Goal: Information Seeking & Learning: Find specific fact

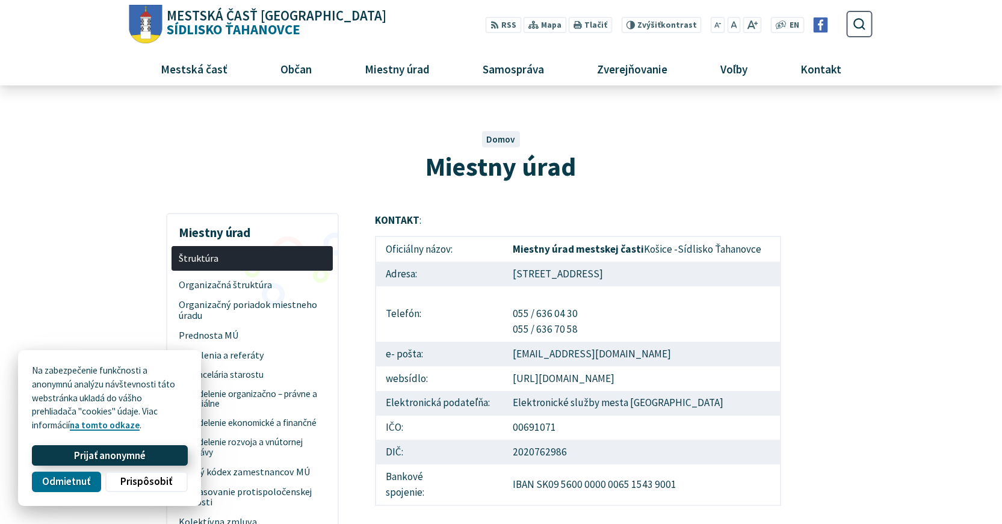
click at [108, 458] on span "Prijať anonymné" at bounding box center [110, 455] width 72 height 13
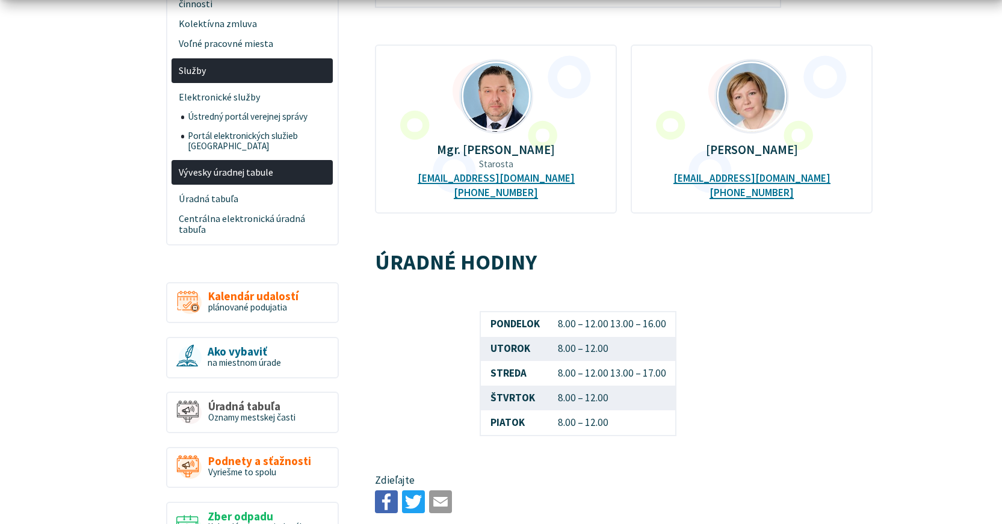
scroll to position [542, 0]
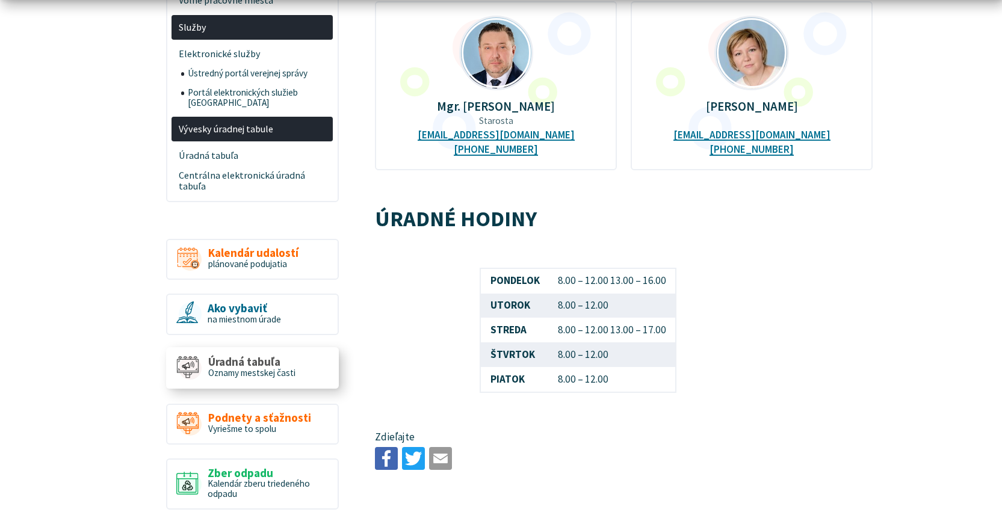
click at [245, 356] on span "Úradná tabuľa" at bounding box center [251, 362] width 87 height 13
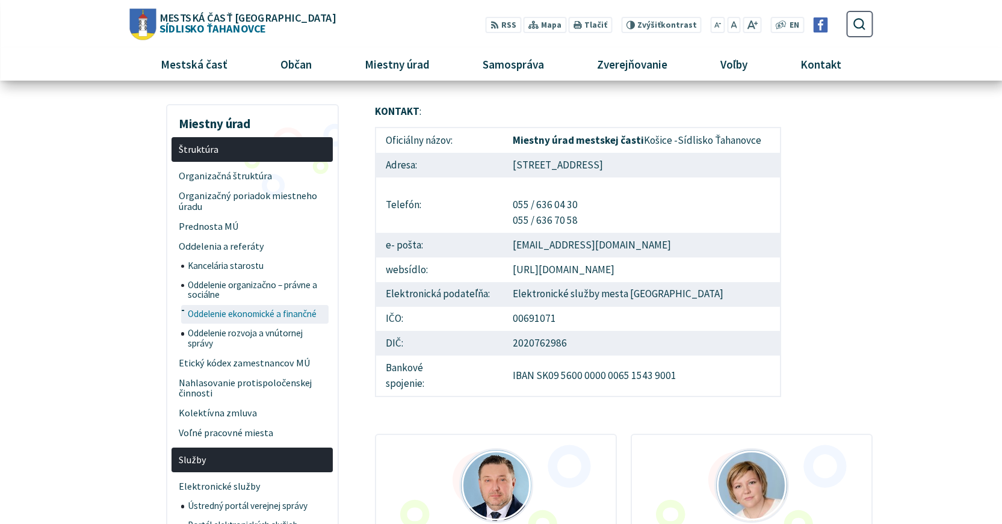
scroll to position [60, 0]
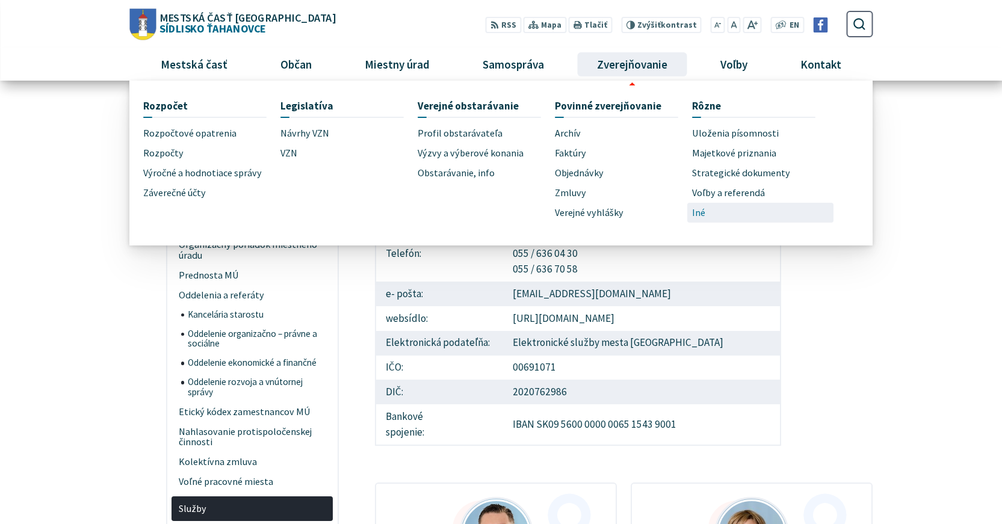
click at [693, 211] on span "Iné" at bounding box center [698, 213] width 13 height 20
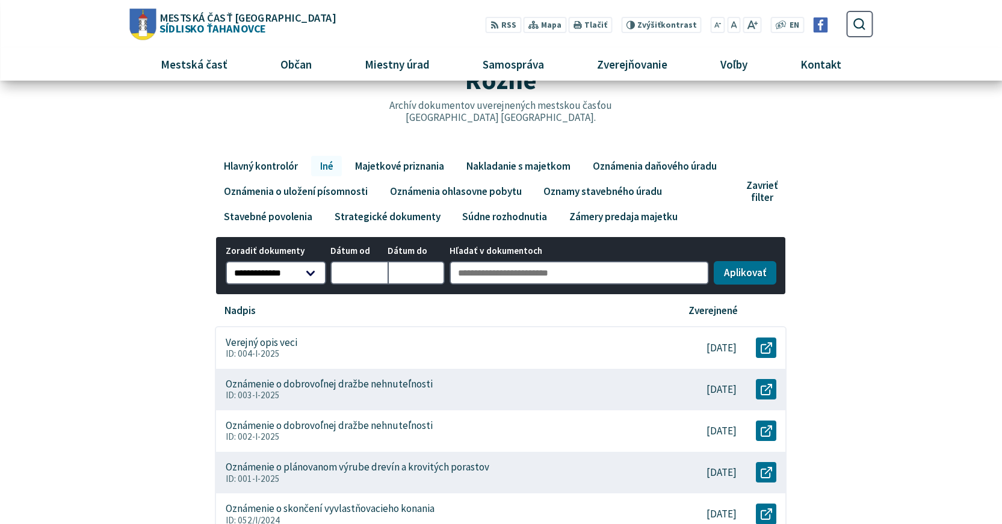
scroll to position [60, 0]
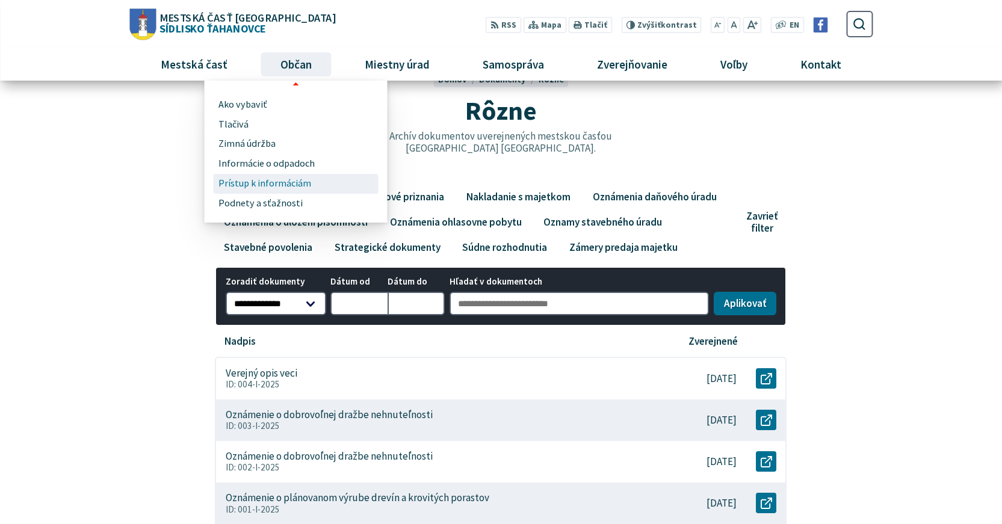
click at [247, 179] on span "Prístup k informáciám" at bounding box center [264, 184] width 93 height 20
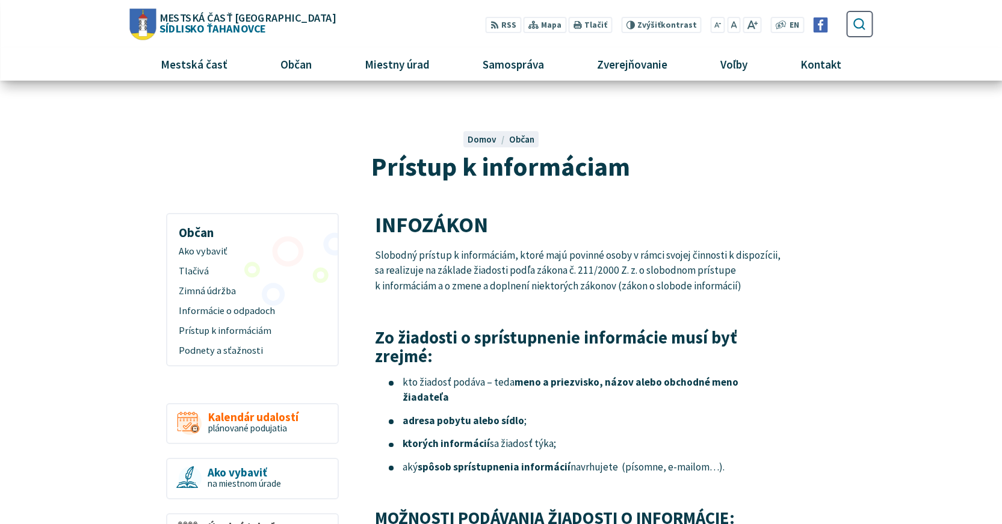
click at [856, 23] on icon "submit" at bounding box center [859, 24] width 14 height 14
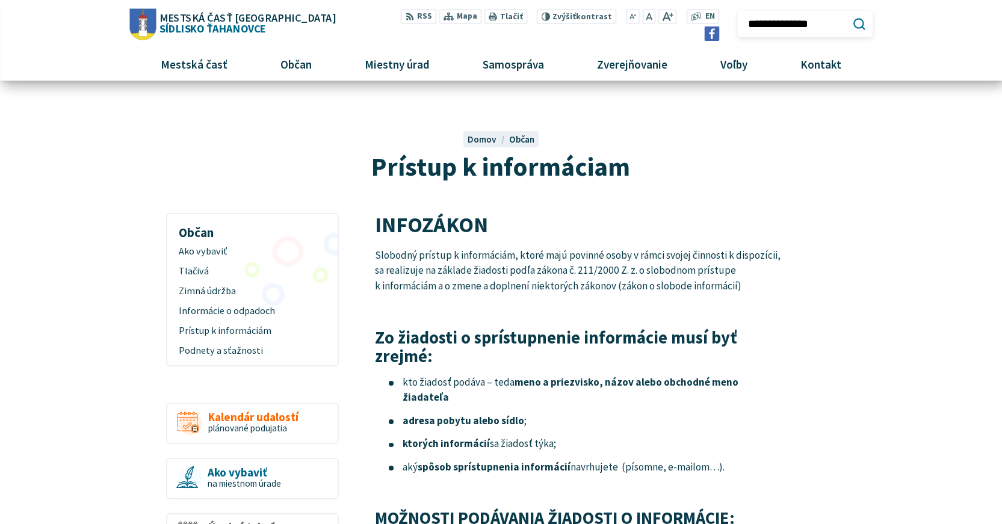
type input "**********"
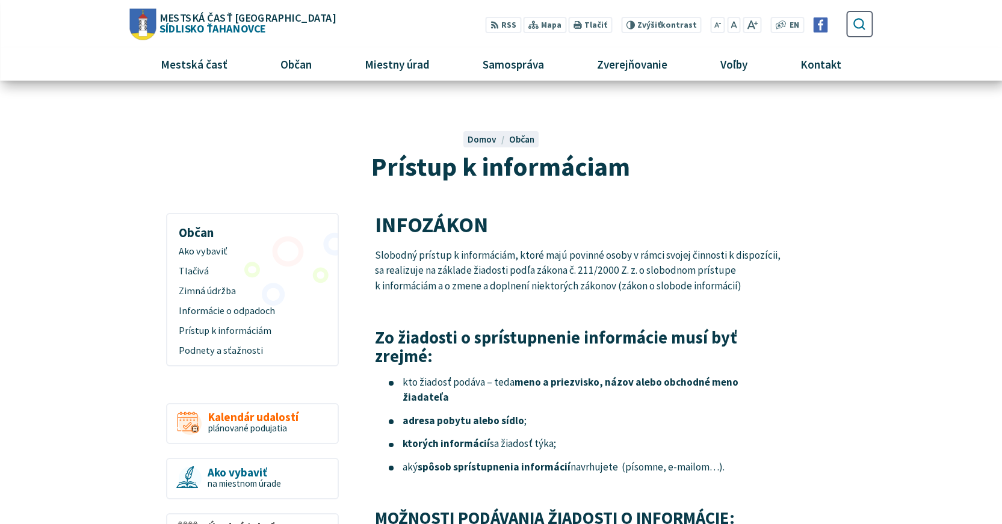
click at [855, 24] on icon "submit" at bounding box center [859, 24] width 14 height 14
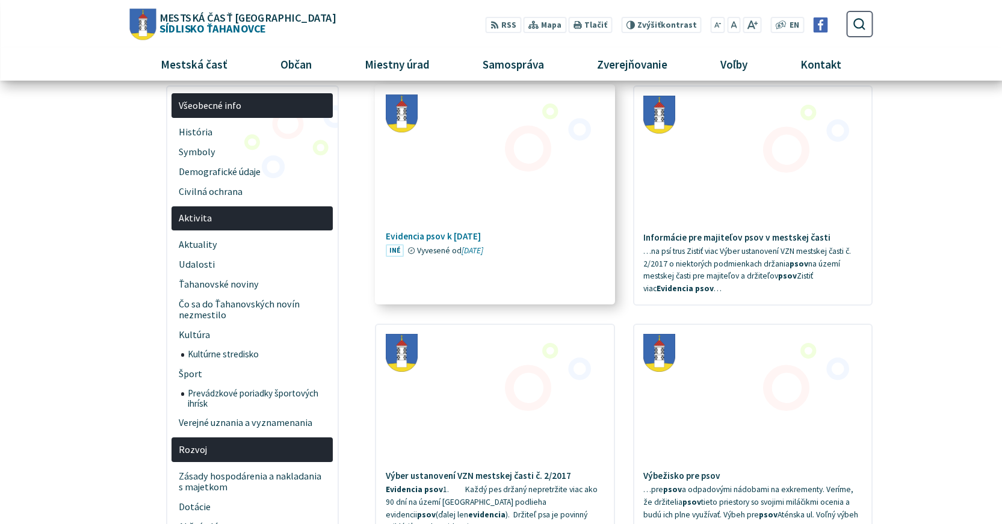
click at [447, 236] on h4 "Evidencia psov k [DATE]" at bounding box center [495, 236] width 219 height 11
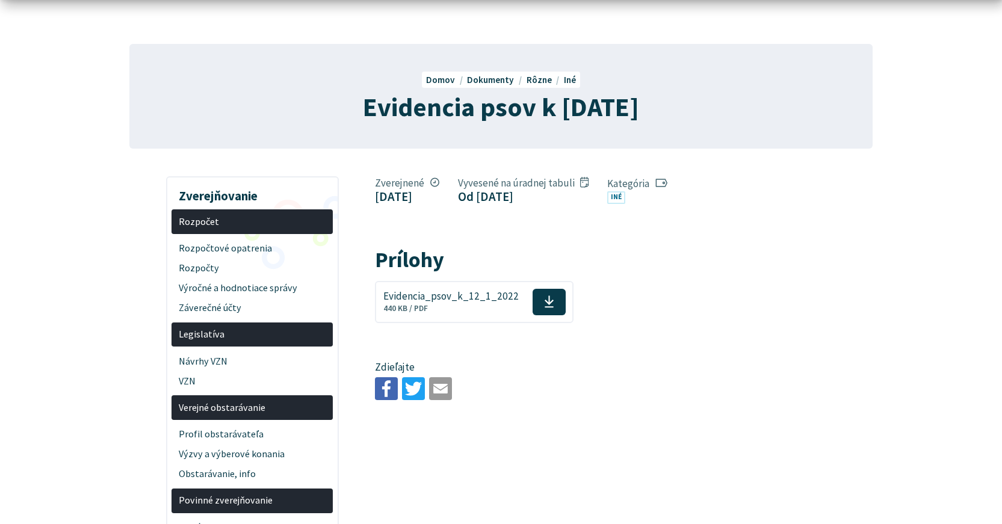
scroll to position [60, 0]
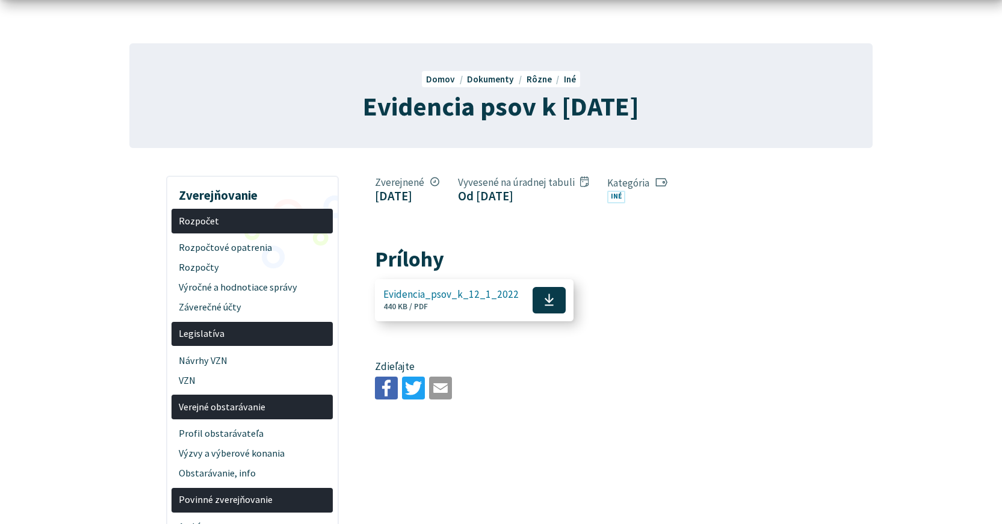
click at [544, 297] on icon at bounding box center [549, 300] width 10 height 14
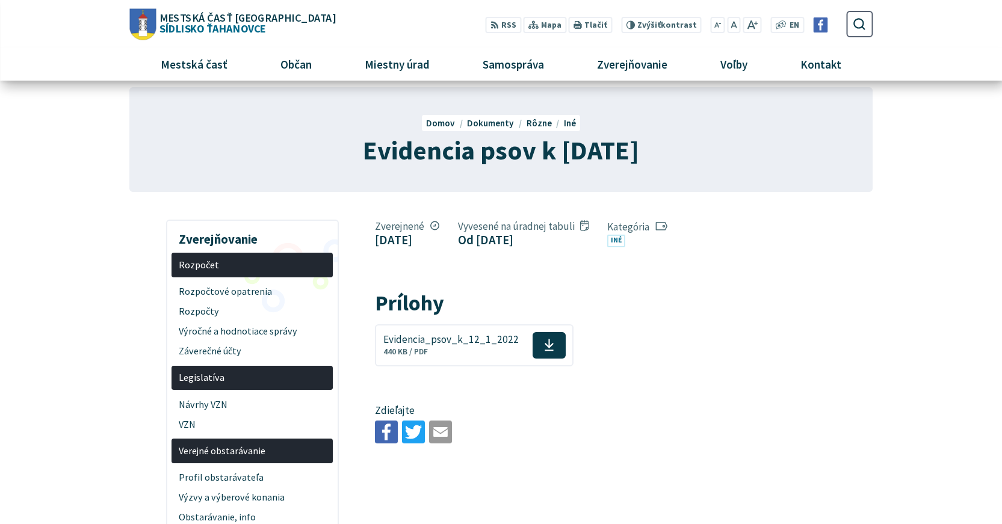
scroll to position [0, 0]
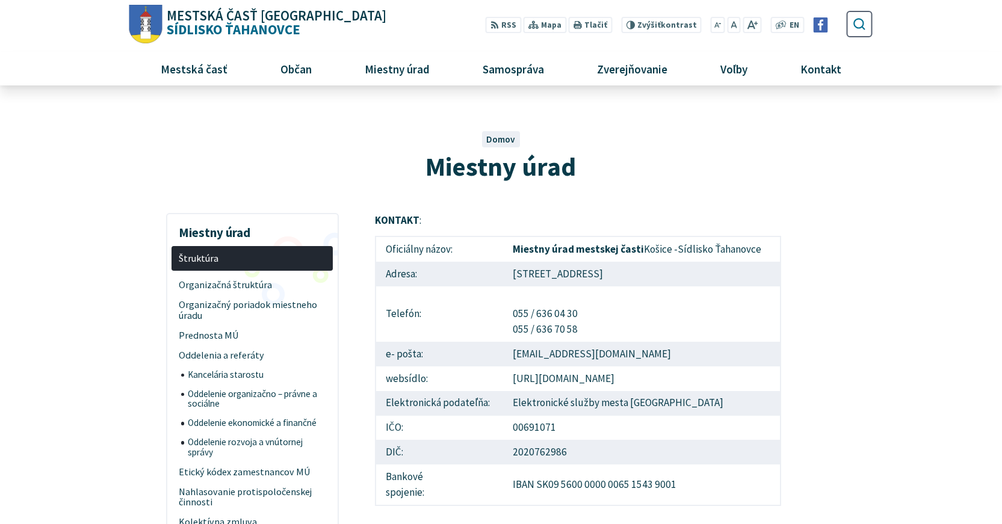
click at [857, 22] on icon "submit" at bounding box center [859, 24] width 14 height 14
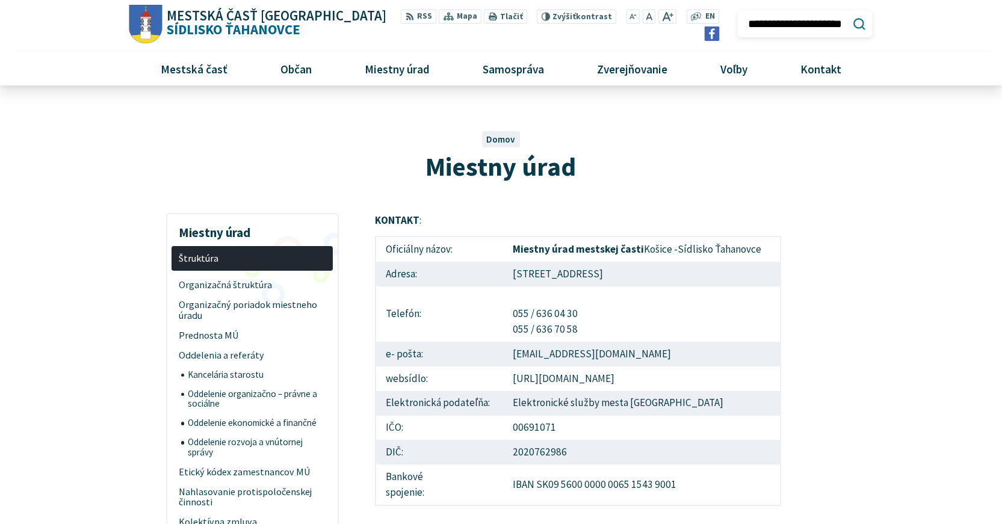
type input "**********"
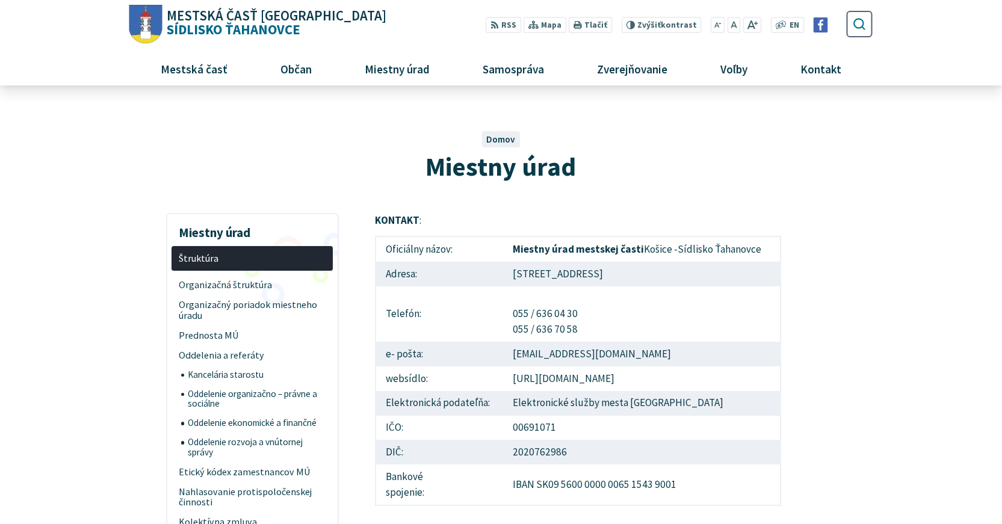
click at [859, 19] on use "submit" at bounding box center [859, 24] width 12 height 12
